Goal: Task Accomplishment & Management: Manage account settings

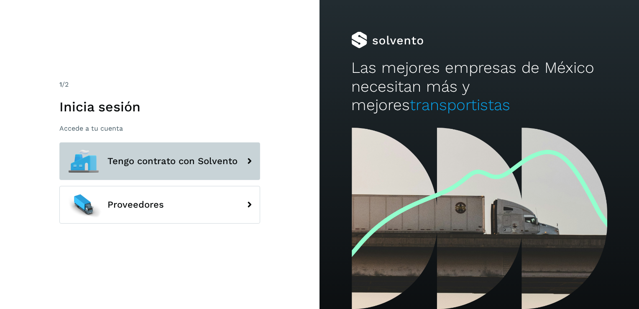
click at [172, 164] on span "Tengo contrato con Solvento" at bounding box center [173, 161] width 130 height 10
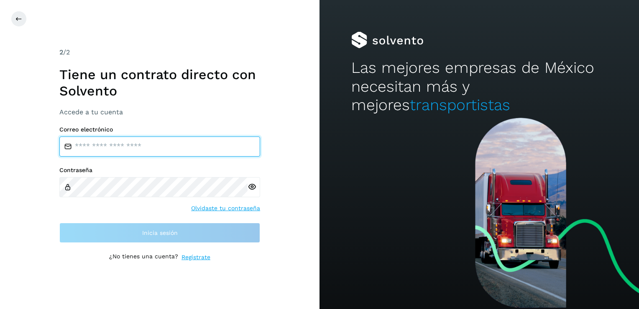
type input "**********"
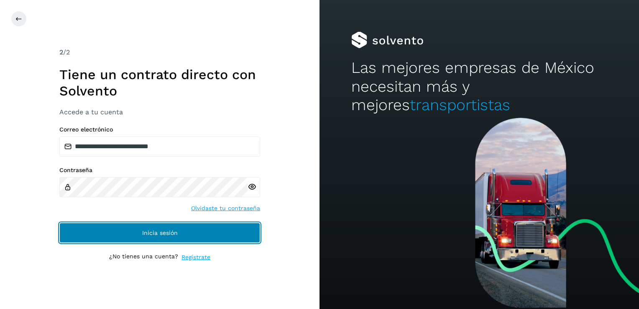
click at [174, 228] on button "Inicia sesión" at bounding box center [159, 233] width 201 height 20
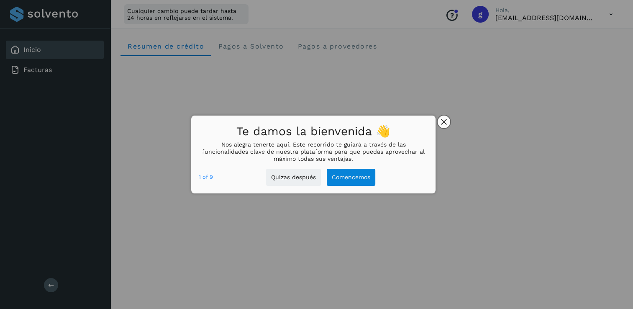
click at [445, 123] on icon "close," at bounding box center [444, 122] width 6 height 6
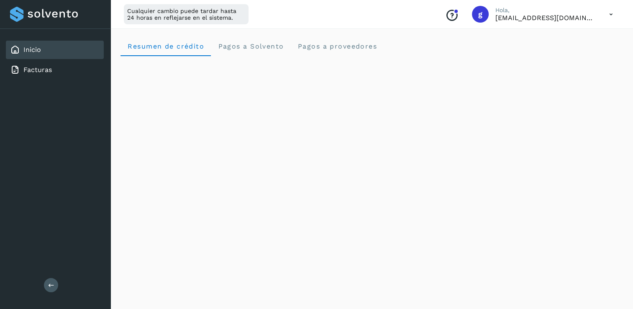
click at [609, 9] on icon at bounding box center [611, 14] width 17 height 17
click at [566, 56] on div "Cerrar sesión" at bounding box center [570, 54] width 100 height 16
